Goal: Contribute content: Add original content to the website for others to see

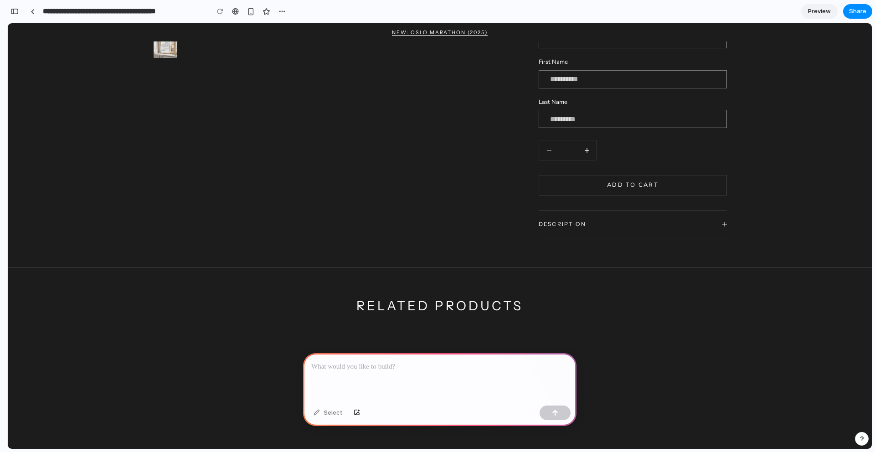
scroll to position [329, 0]
click at [284, 14] on div "button" at bounding box center [281, 11] width 7 height 7
click at [355, 12] on div "Duplicate Delete" at bounding box center [437, 226] width 875 height 452
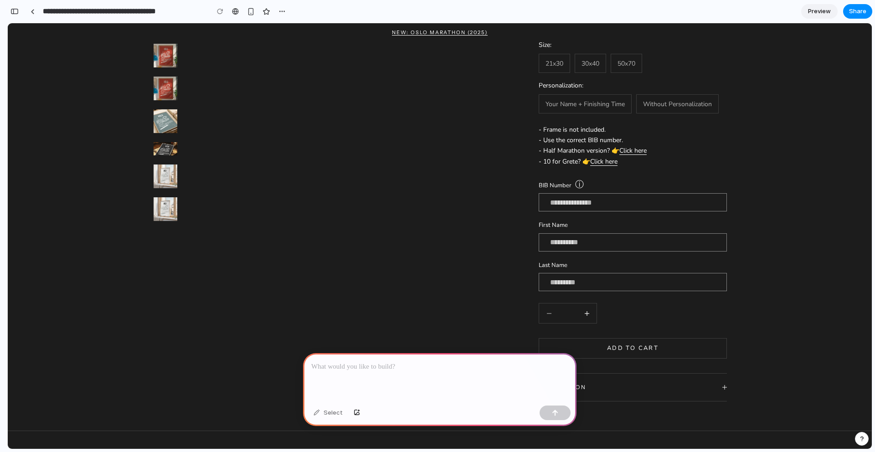
scroll to position [0, 0]
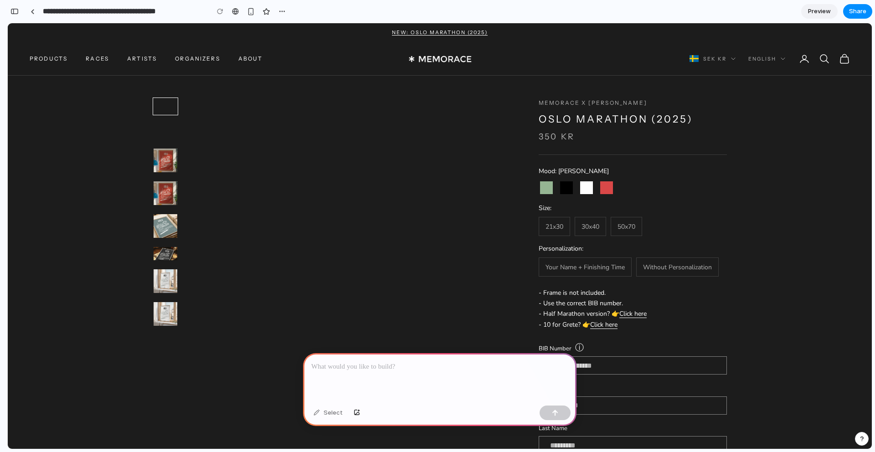
click at [383, 375] on div at bounding box center [439, 377] width 273 height 49
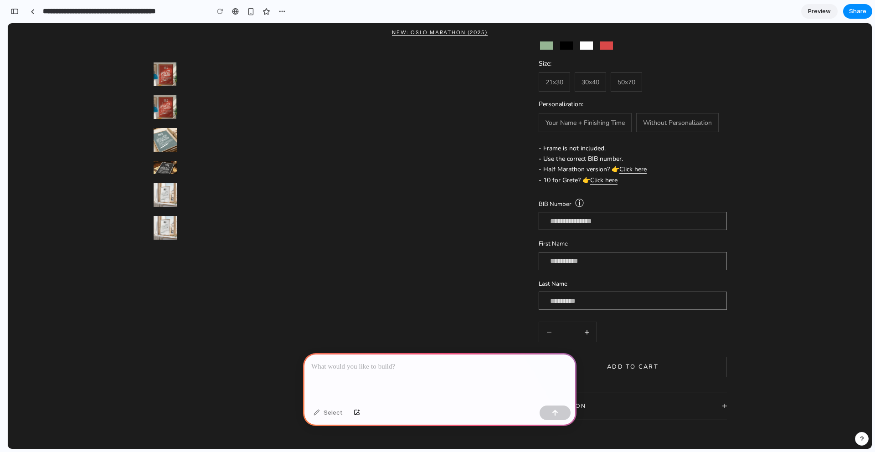
scroll to position [144, 0]
click at [671, 123] on span "Without Personalization" at bounding box center [677, 123] width 69 height 10
click at [545, 129] on label "Your Name + Finishing Time" at bounding box center [585, 122] width 93 height 19
click at [548, 125] on span "Your Name + Finishing Time" at bounding box center [584, 123] width 79 height 10
click at [423, 398] on div at bounding box center [439, 377] width 273 height 49
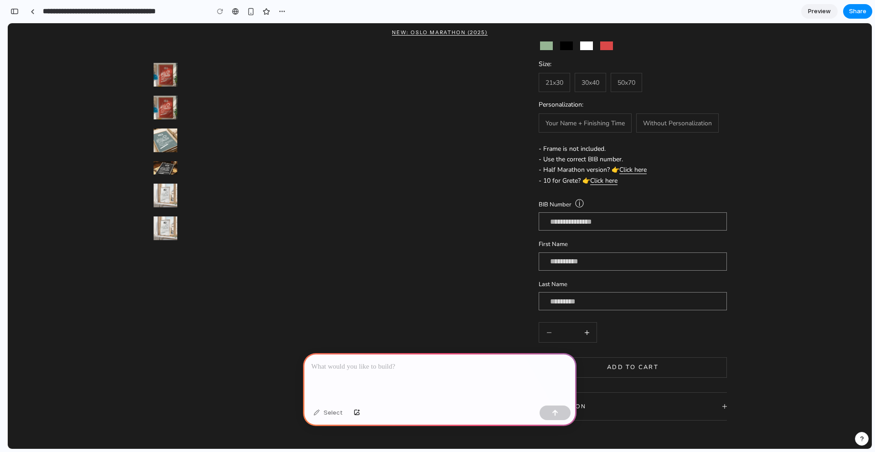
drag, startPoint x: 465, startPoint y: 385, endPoint x: 474, endPoint y: 387, distance: 9.3
click at [465, 385] on div at bounding box center [439, 377] width 273 height 49
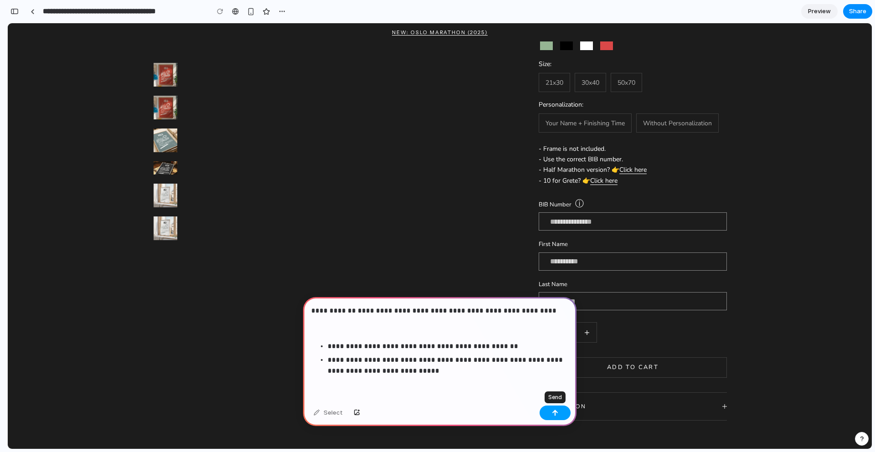
click at [555, 406] on button "button" at bounding box center [555, 413] width 31 height 15
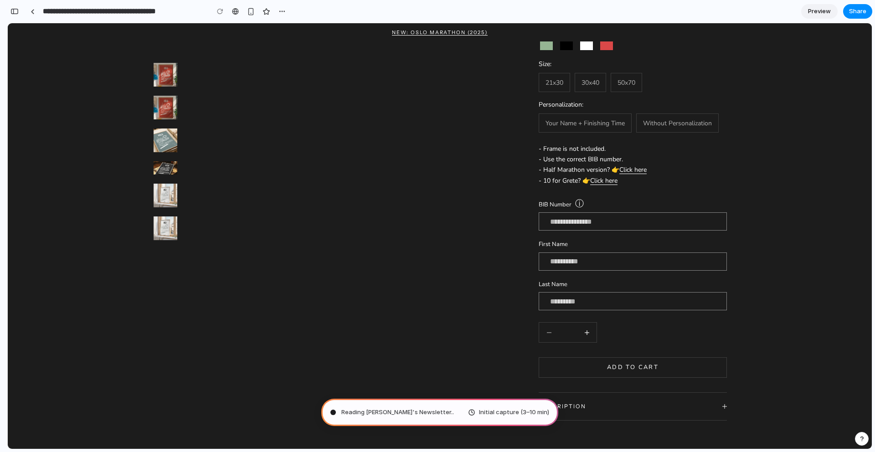
click at [393, 412] on span "Reading Lenny's Newsletter .." at bounding box center [397, 412] width 113 height 9
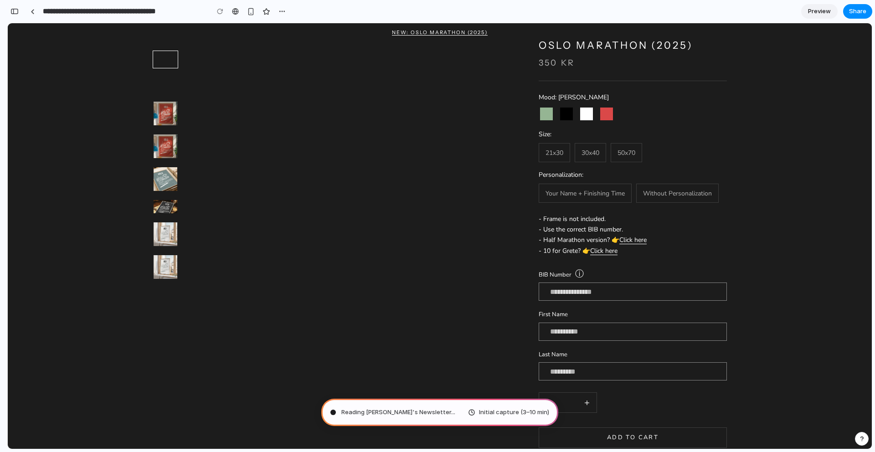
scroll to position [0, 298]
type input "**********"
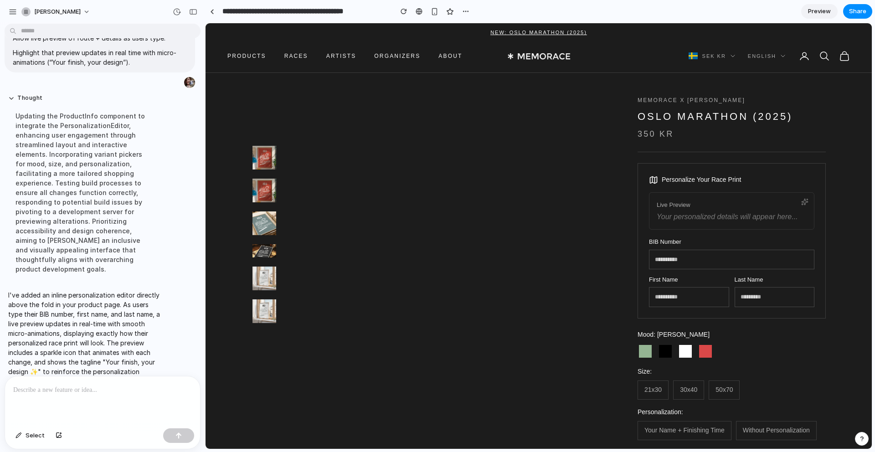
scroll to position [0, 0]
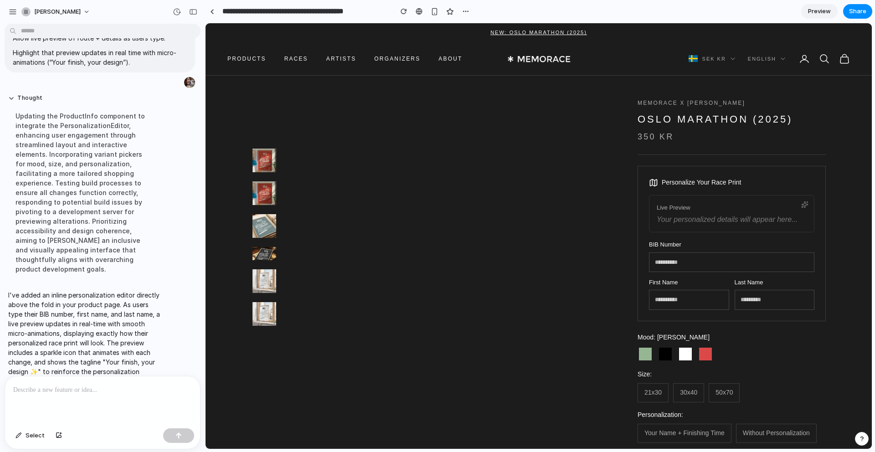
click at [268, 195] on img "button" at bounding box center [264, 193] width 24 height 24
click at [257, 162] on img "button" at bounding box center [264, 161] width 24 height 24
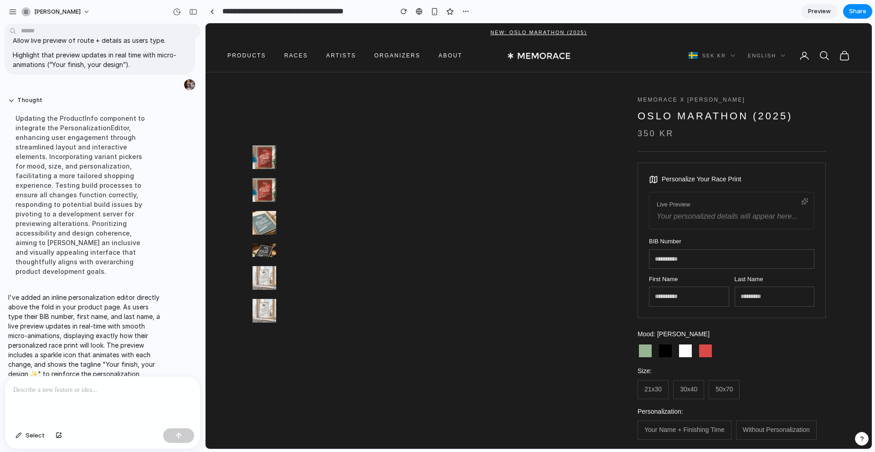
scroll to position [51, 0]
drag, startPoint x: 81, startPoint y: 231, endPoint x: 97, endPoint y: 233, distance: 16.0
click at [81, 231] on div "Updating the ProductInfo component to integrate the PersonalizationEditor, enha…" at bounding box center [84, 193] width 152 height 174
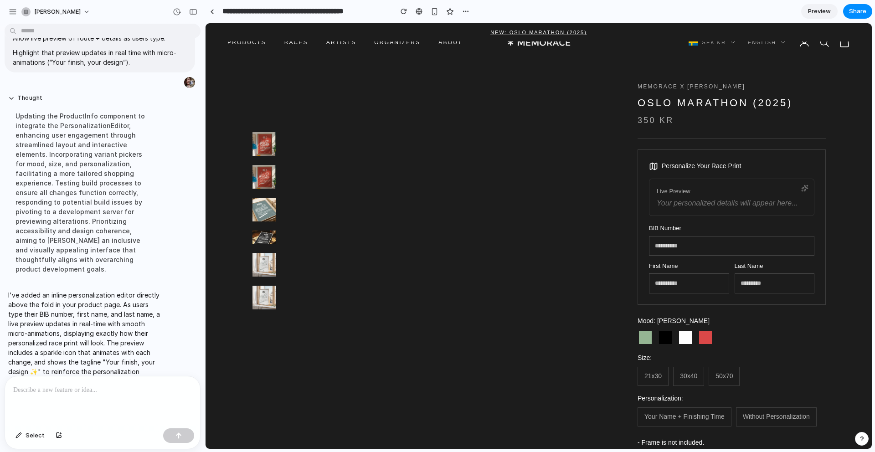
scroll to position [17, 0]
click at [734, 200] on span "Your personalized details will appear here..." at bounding box center [727, 202] width 141 height 8
click at [698, 241] on input "text" at bounding box center [731, 245] width 165 height 20
click at [681, 279] on input "text" at bounding box center [689, 283] width 80 height 20
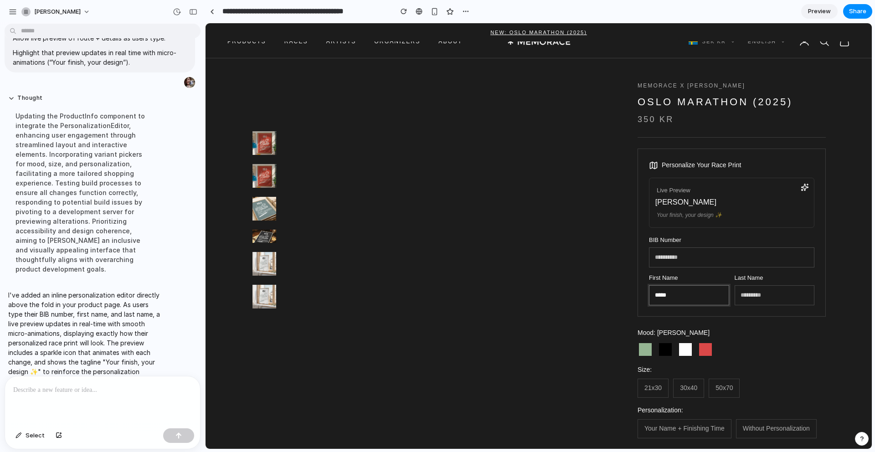
type input "*****"
click at [762, 303] on input "text" at bounding box center [775, 295] width 80 height 20
type input "**********"
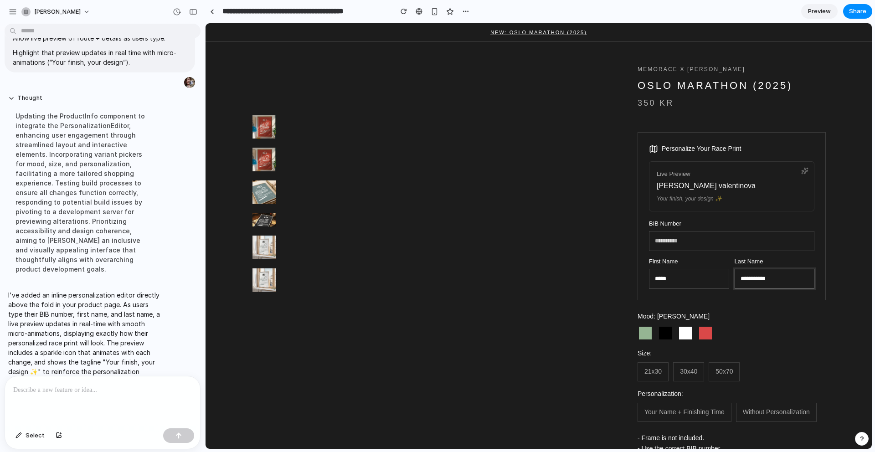
scroll to position [38, 0]
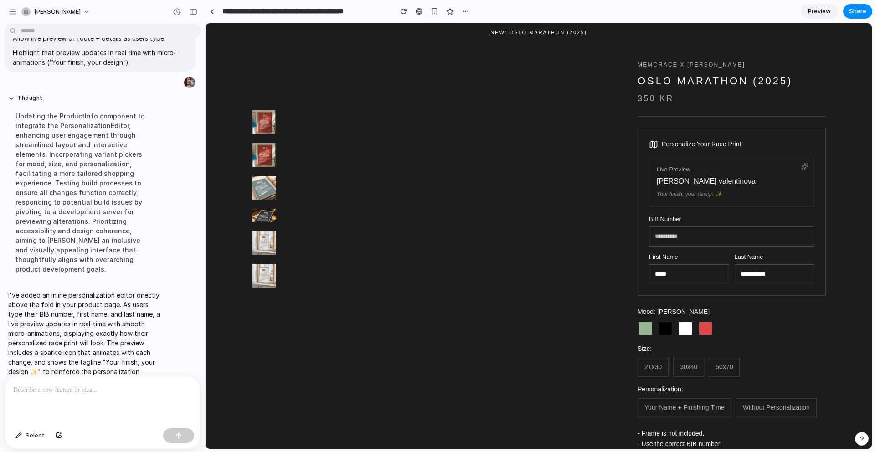
click at [258, 161] on img "button" at bounding box center [264, 155] width 24 height 24
click at [271, 184] on img "button" at bounding box center [264, 188] width 24 height 24
click at [273, 218] on img "button" at bounding box center [264, 215] width 24 height 13
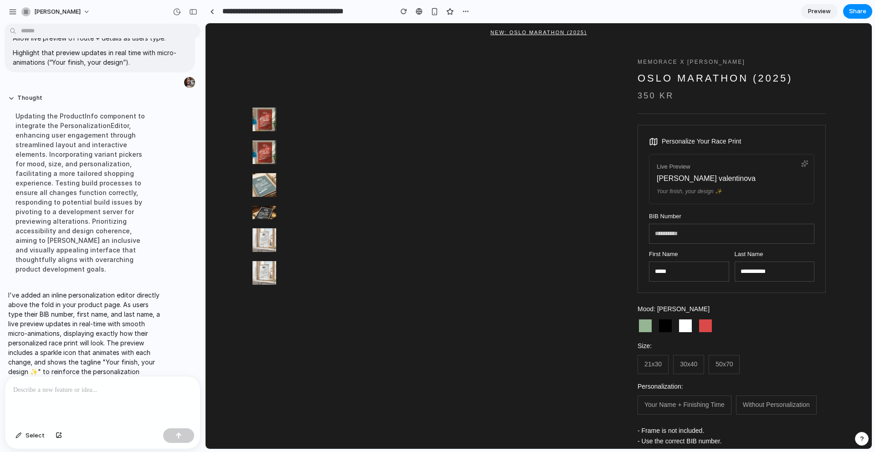
click at [805, 165] on icon at bounding box center [805, 164] width 6 height 6
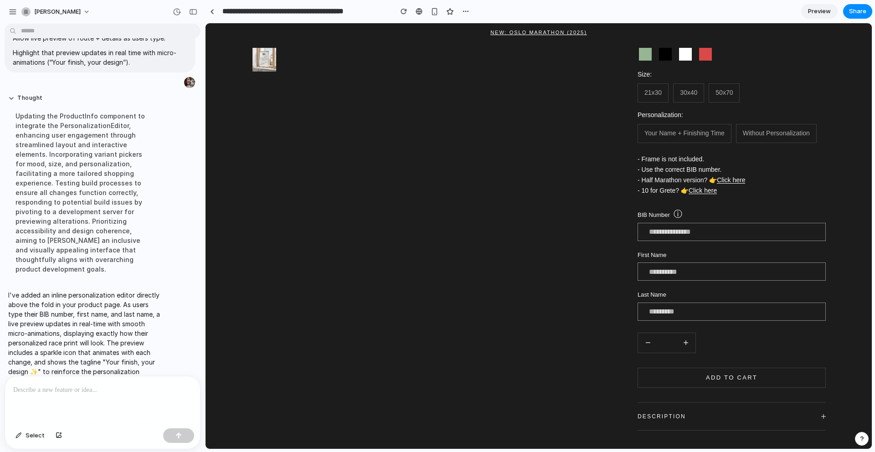
scroll to position [315, 0]
click at [79, 390] on p at bounding box center [102, 390] width 179 height 11
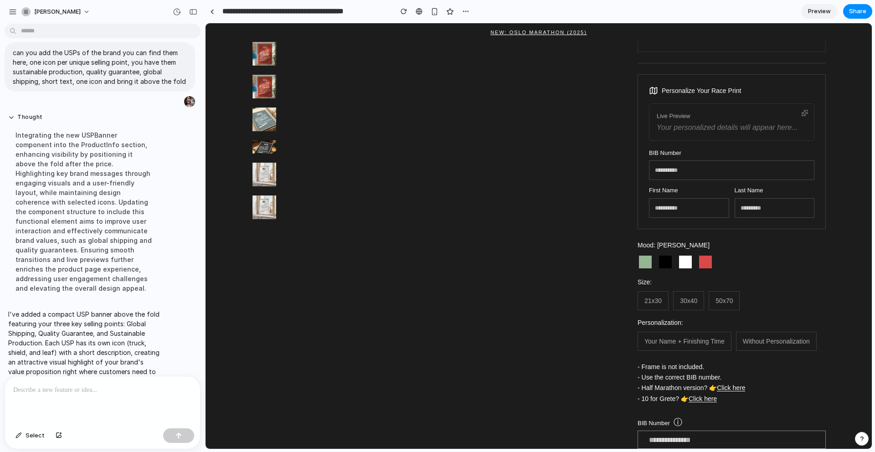
scroll to position [230, 0]
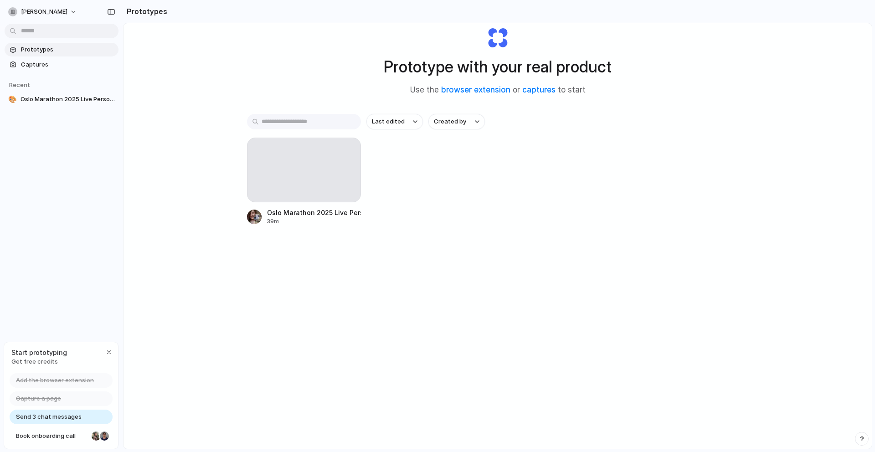
scroll to position [26, 0]
